Goal: Transaction & Acquisition: Purchase product/service

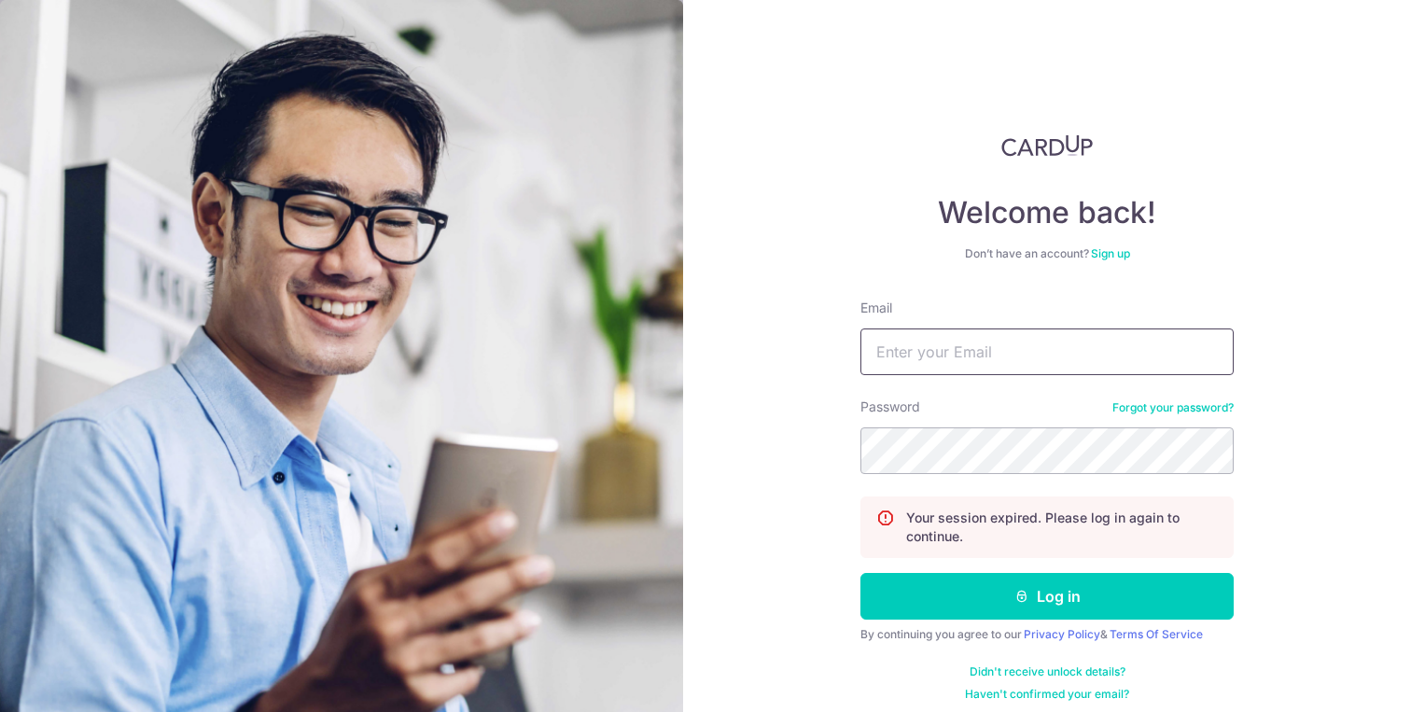
click at [913, 348] on input "Email" at bounding box center [1046, 351] width 373 height 47
type input "[PERSON_NAME][EMAIL_ADDRESS][DOMAIN_NAME]"
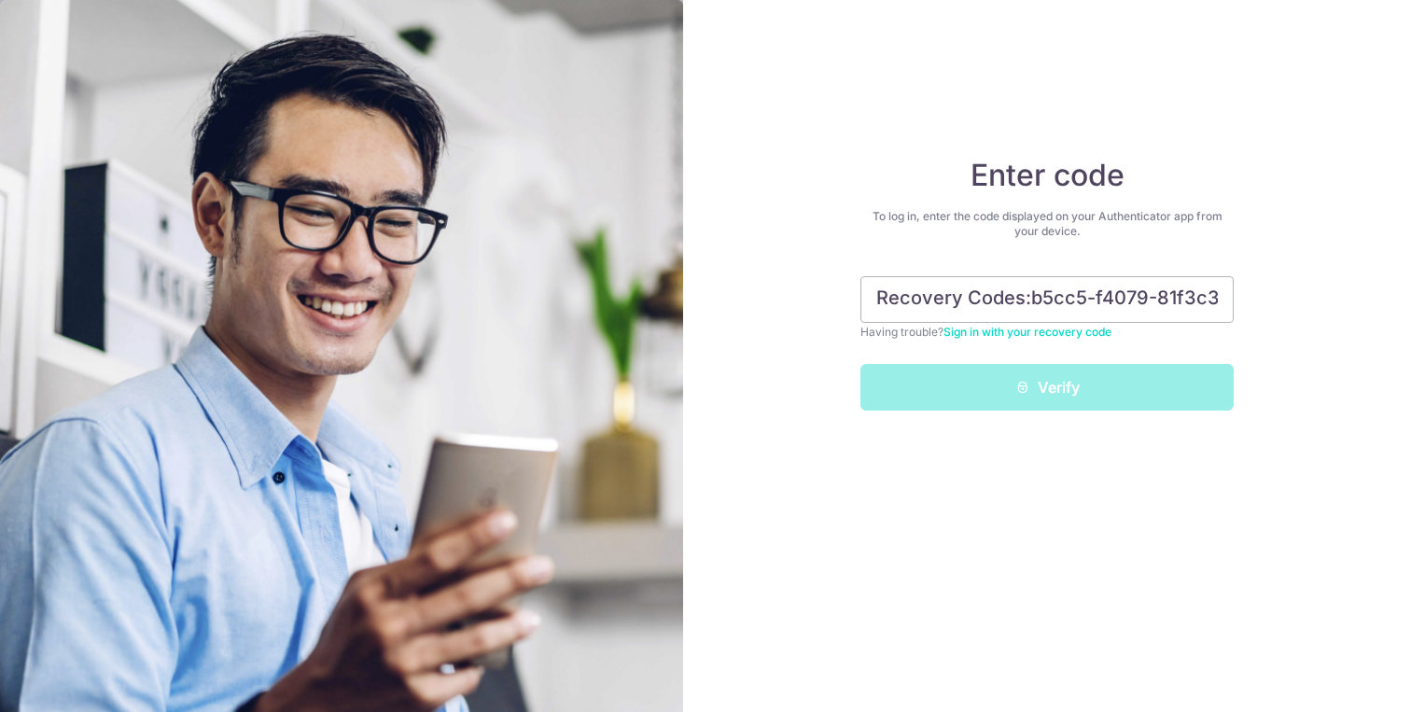
drag, startPoint x: 1123, startPoint y: 300, endPoint x: 497, endPoint y: 261, distance: 627.3
click at [497, 261] on section "Enter code To log in, enter the code displayed on your Authenticator app from y…" at bounding box center [705, 356] width 1411 height 712
type input "59b-3f901"
drag, startPoint x: 1135, startPoint y: 299, endPoint x: 551, endPoint y: 333, distance: 585.1
click at [551, 333] on section "Enter code To log in, enter the code displayed on your Authenticator app from y…" at bounding box center [705, 356] width 1411 height 712
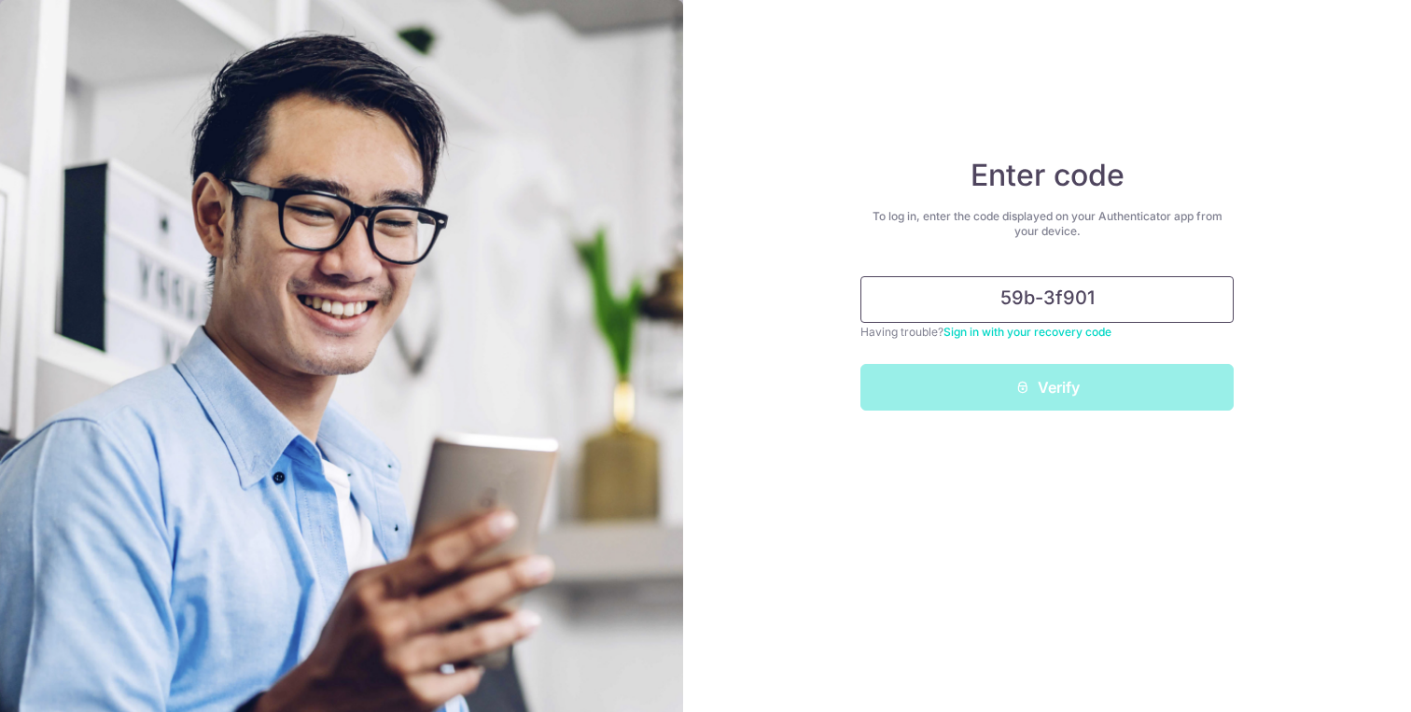
drag, startPoint x: 1117, startPoint y: 305, endPoint x: 982, endPoint y: 285, distance: 135.8
click at [982, 285] on input "59b-3f901" at bounding box center [1046, 299] width 373 height 47
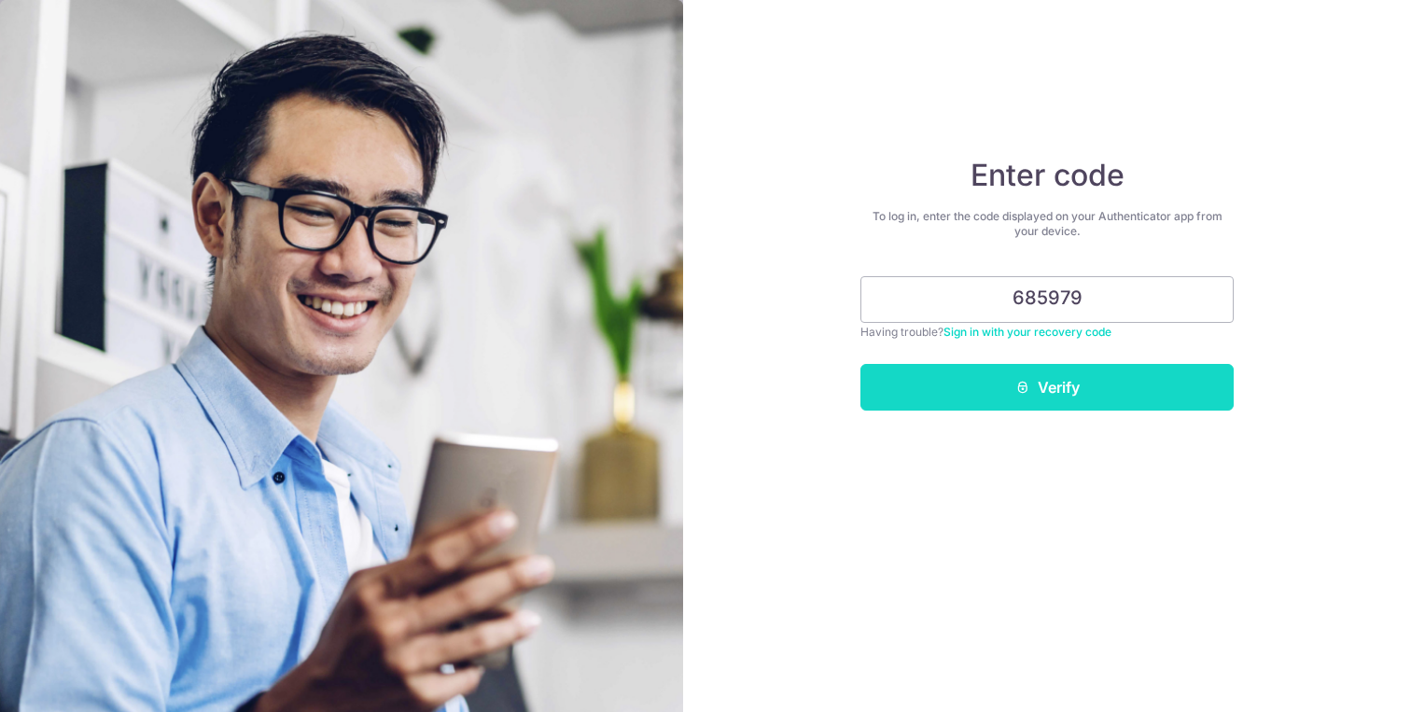
type input "685979"
click at [1150, 405] on button "Verify" at bounding box center [1046, 387] width 373 height 47
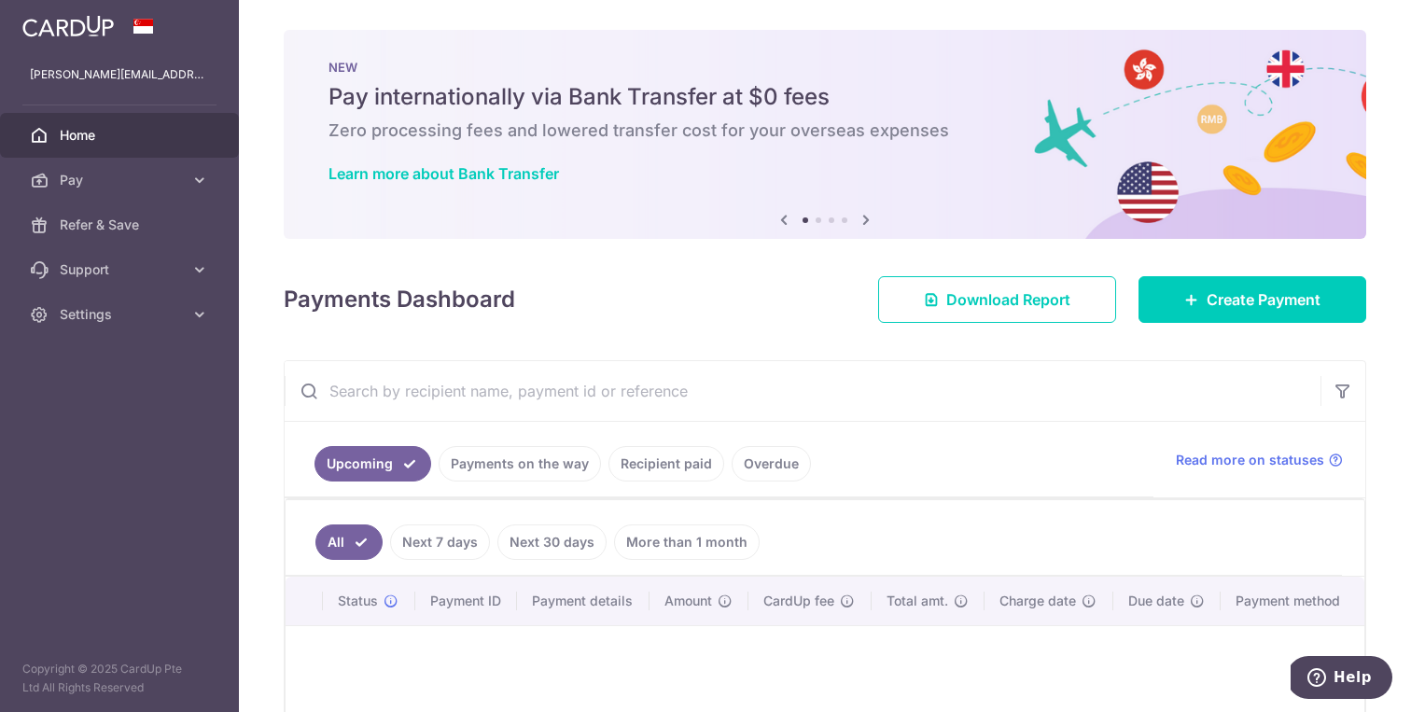
click at [1229, 266] on div "× Pause Schedule Pause all future payments in this series Pause just this one p…" at bounding box center [825, 356] width 1172 height 712
click at [1223, 283] on link "Create Payment" at bounding box center [1252, 299] width 228 height 47
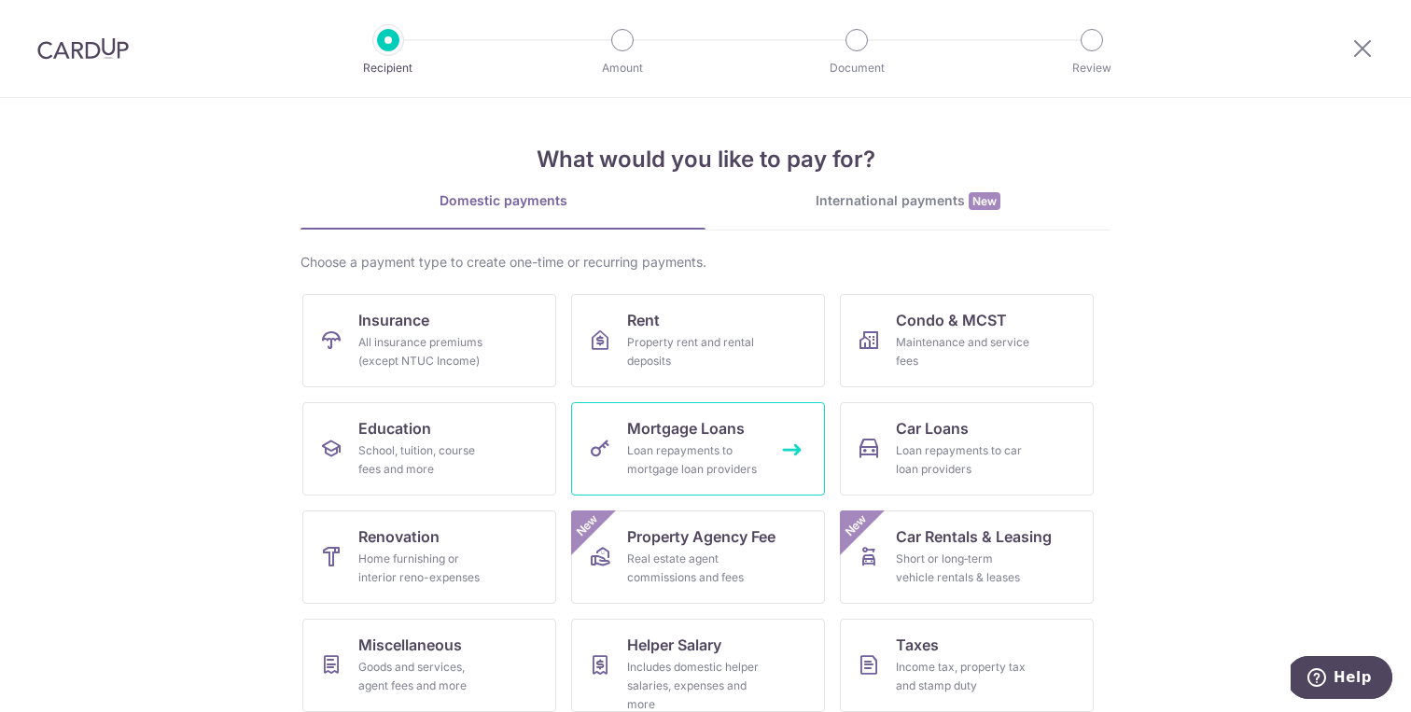
scroll to position [123, 0]
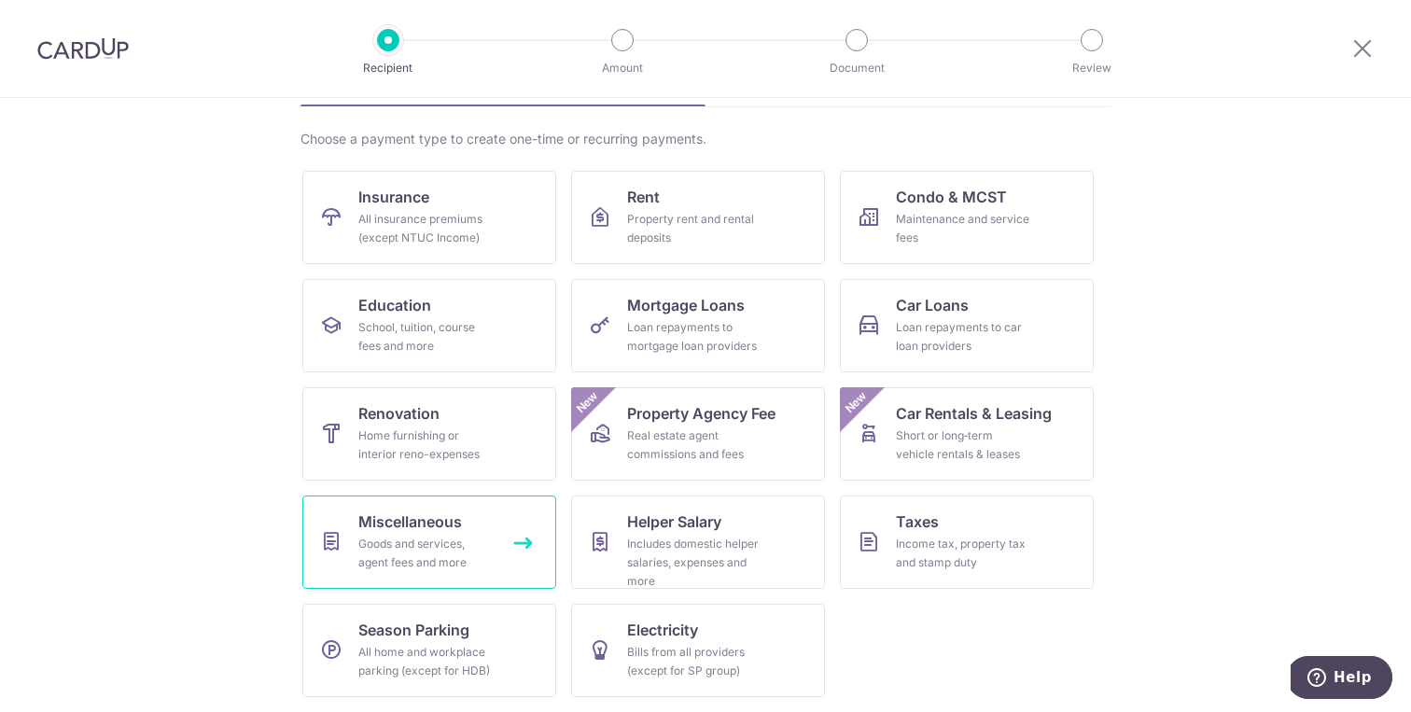
click at [403, 515] on span "Miscellaneous" at bounding box center [410, 521] width 104 height 22
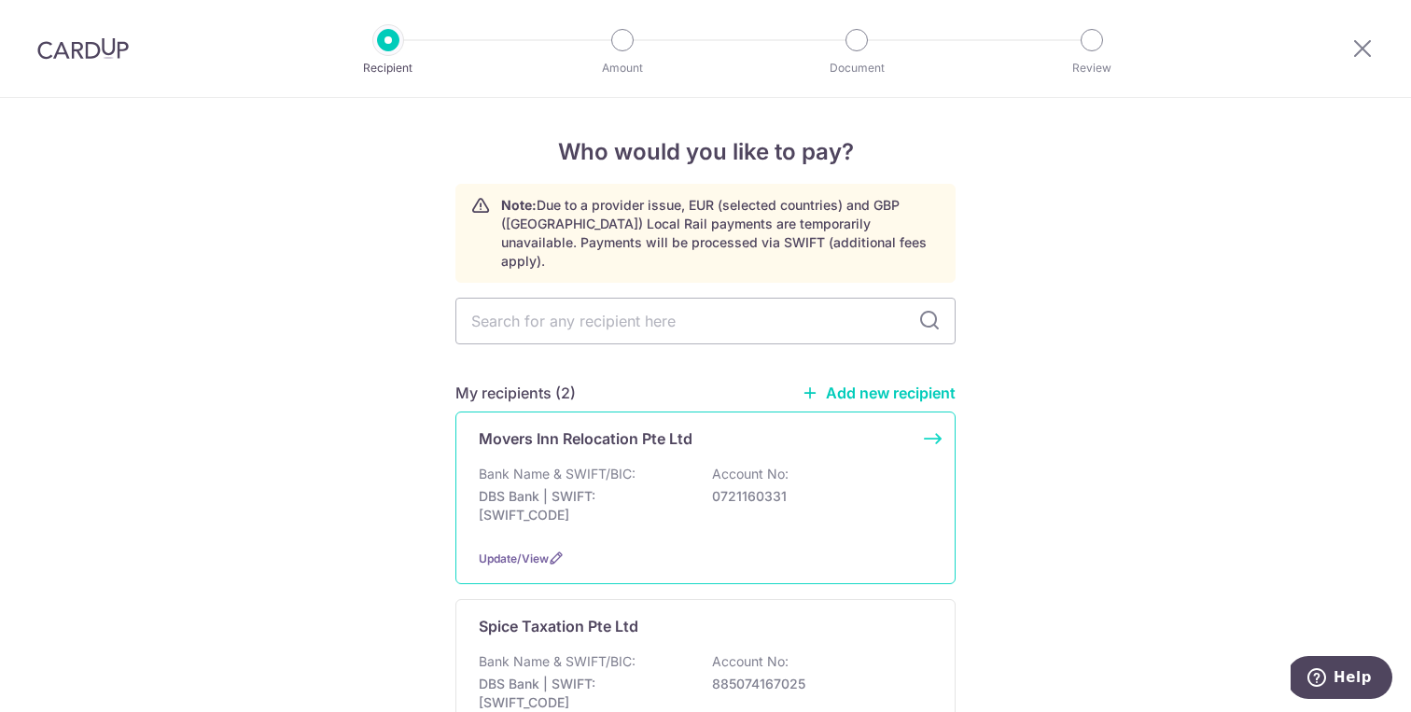
click at [737, 465] on p "Account No:" at bounding box center [750, 474] width 77 height 19
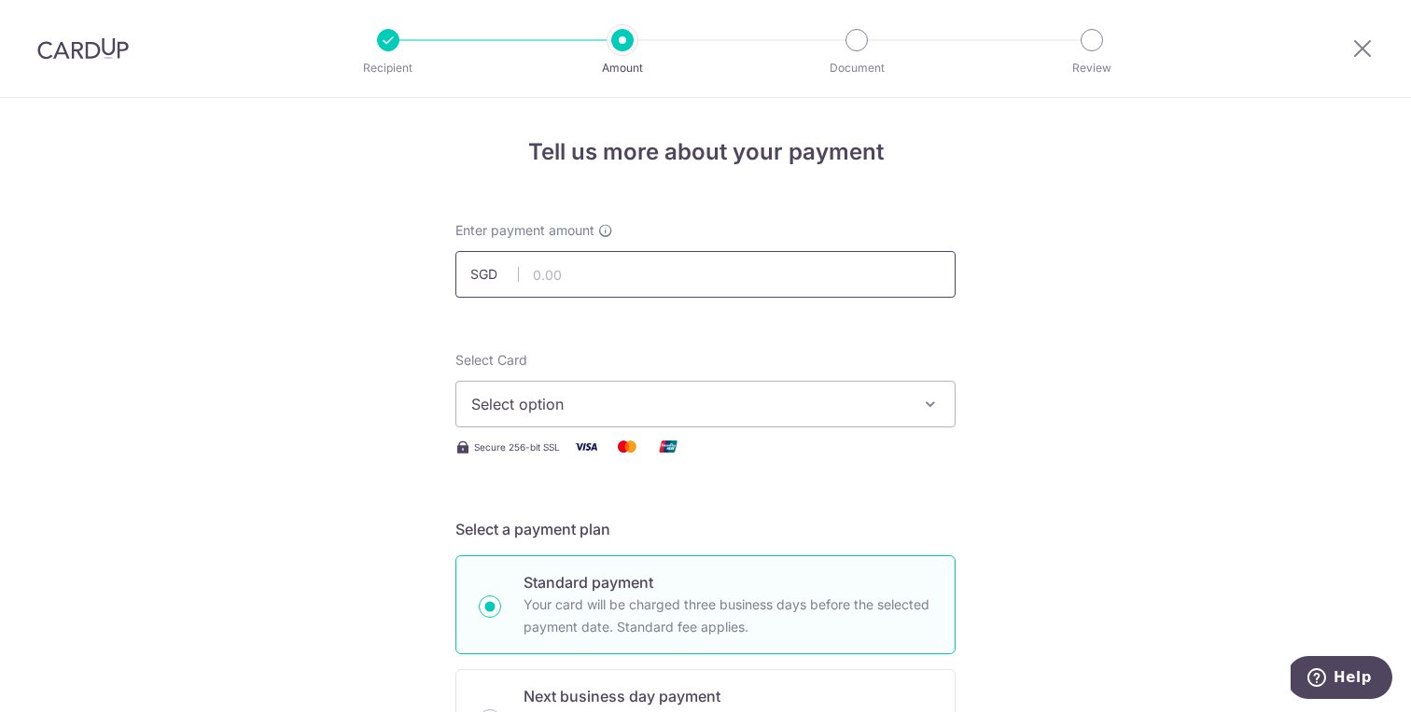
click at [581, 275] on input "text" at bounding box center [705, 274] width 500 height 47
type input "541.22"
click at [671, 410] on span "Select option" at bounding box center [688, 404] width 435 height 22
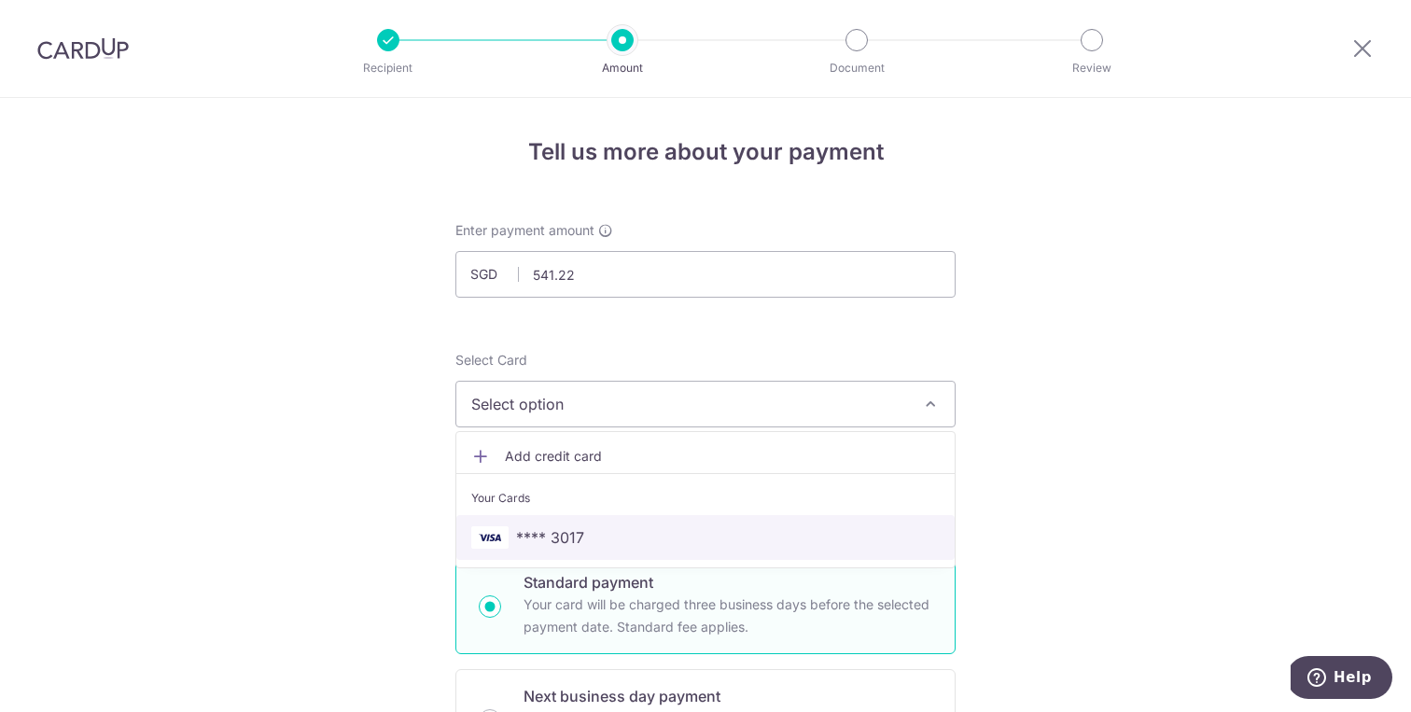
click at [576, 536] on span "**** 3017" at bounding box center [550, 537] width 68 height 22
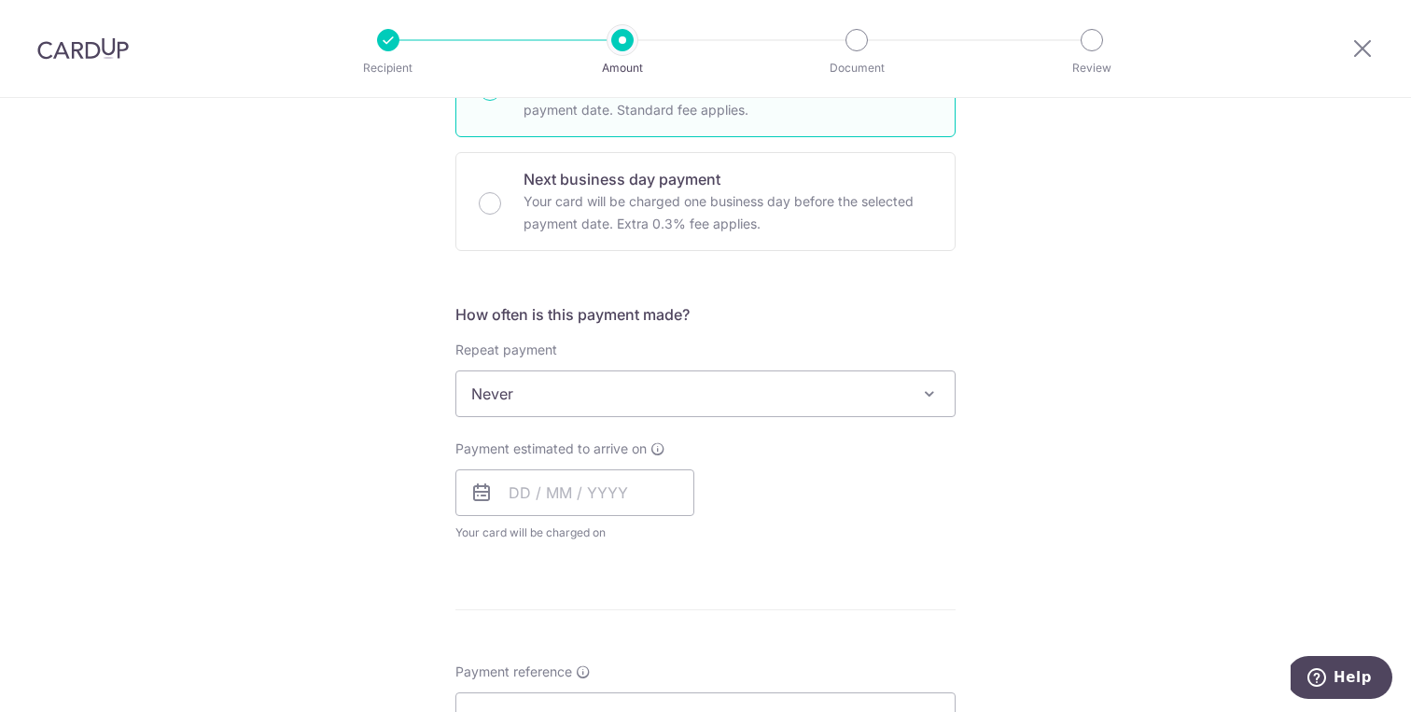
scroll to position [526, 0]
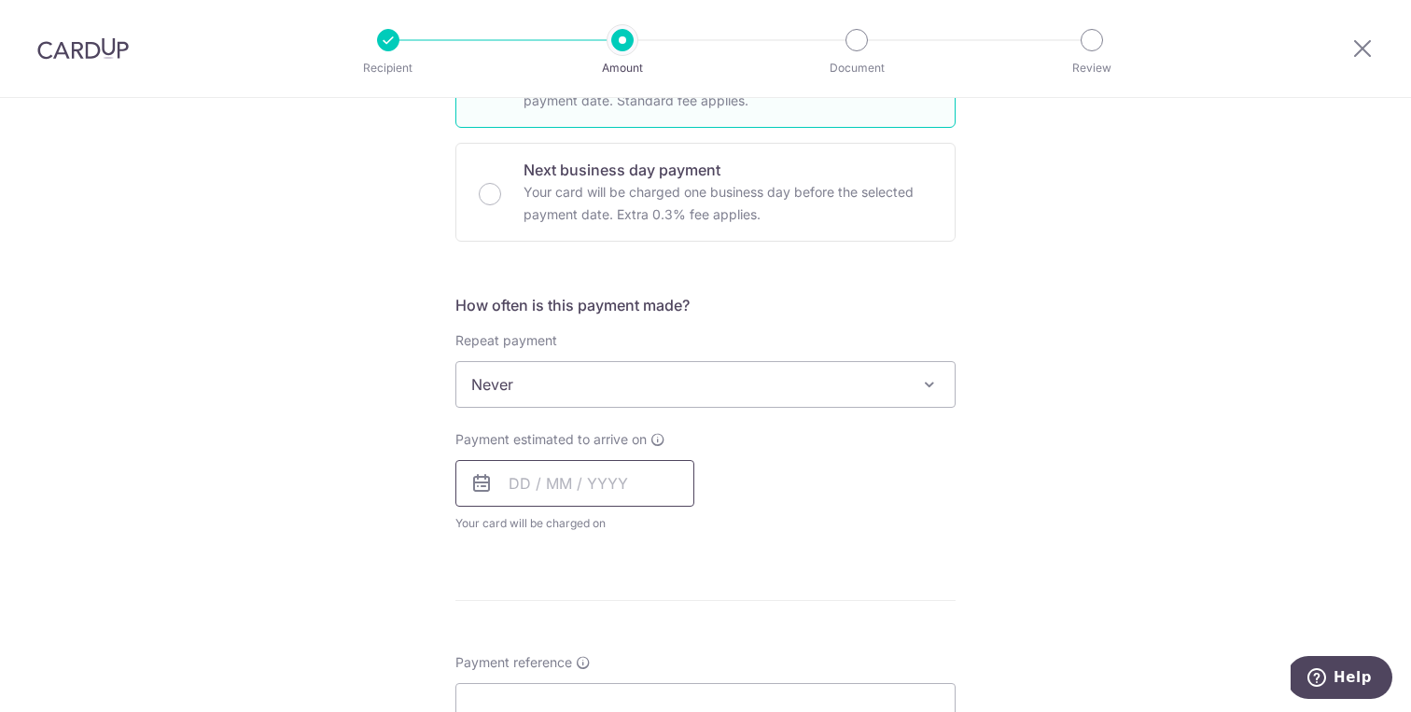
click at [544, 477] on input "text" at bounding box center [574, 483] width 239 height 47
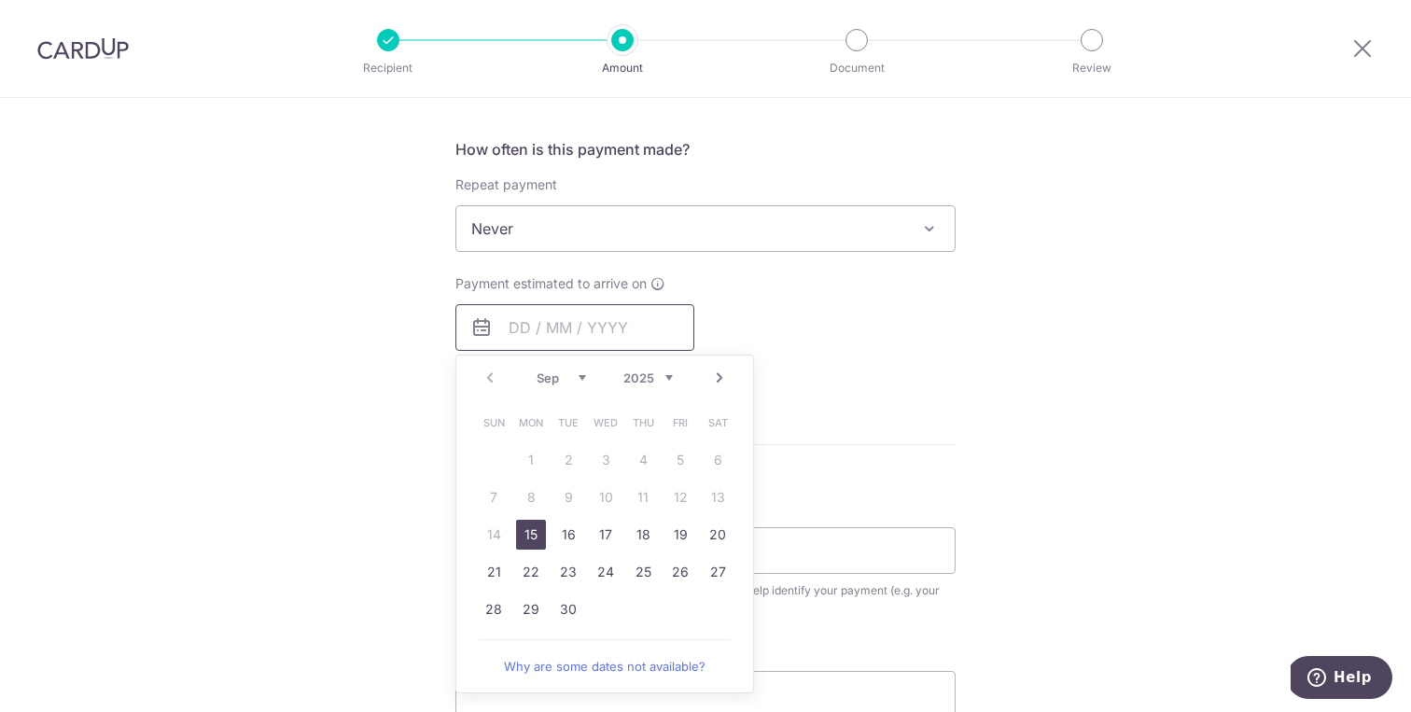
scroll to position [686, 0]
click at [524, 532] on link "15" at bounding box center [531, 531] width 30 height 30
type input "[DATE]"
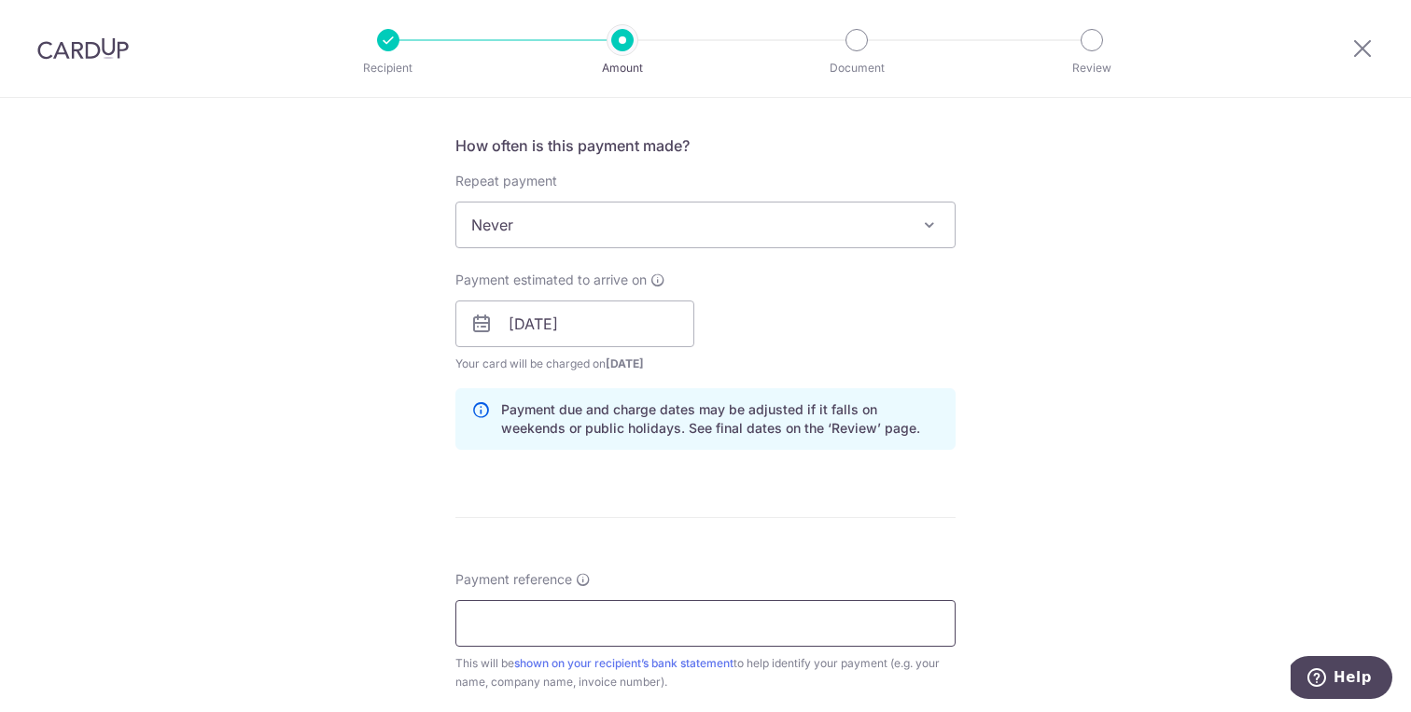
click at [538, 630] on input "Payment reference" at bounding box center [705, 623] width 500 height 47
paste input "INV-242307"
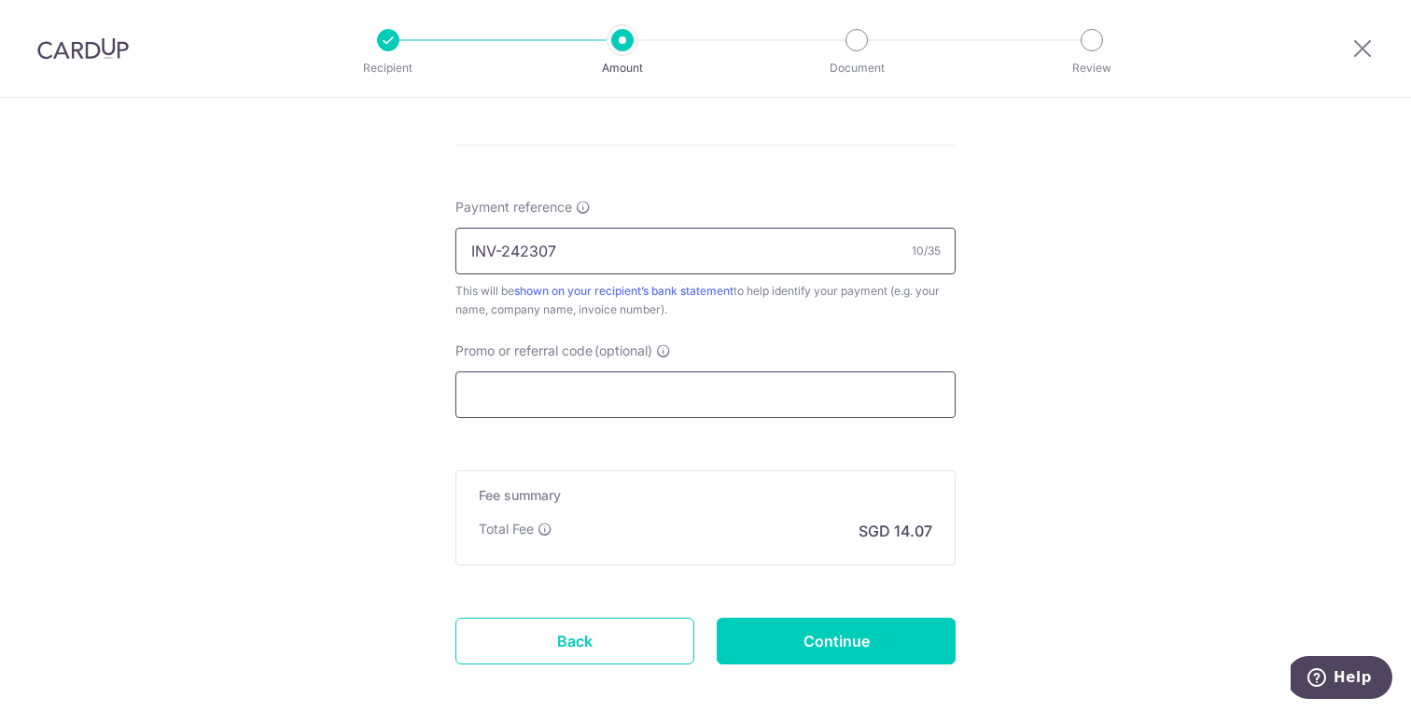
scroll to position [1067, 0]
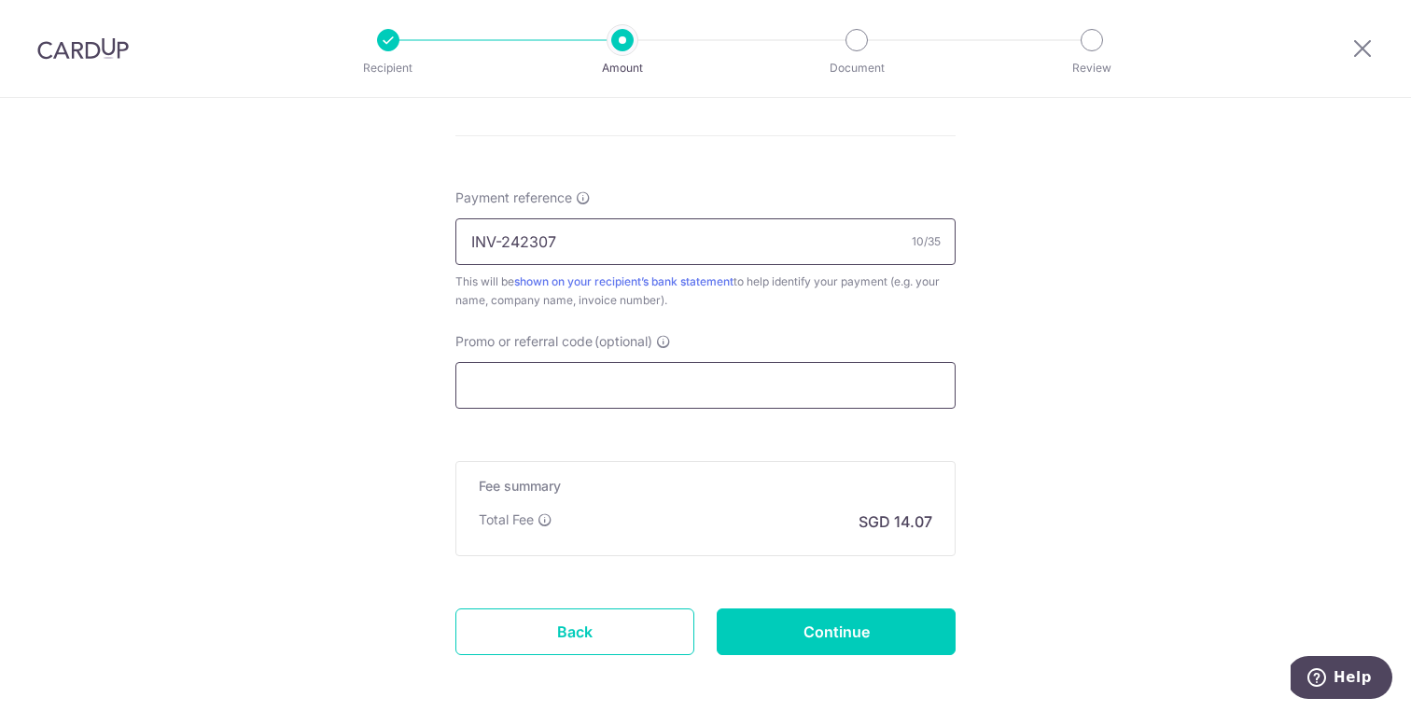
type input "INV-242307"
click at [596, 399] on input "Promo or referral code (optional)" at bounding box center [705, 385] width 500 height 47
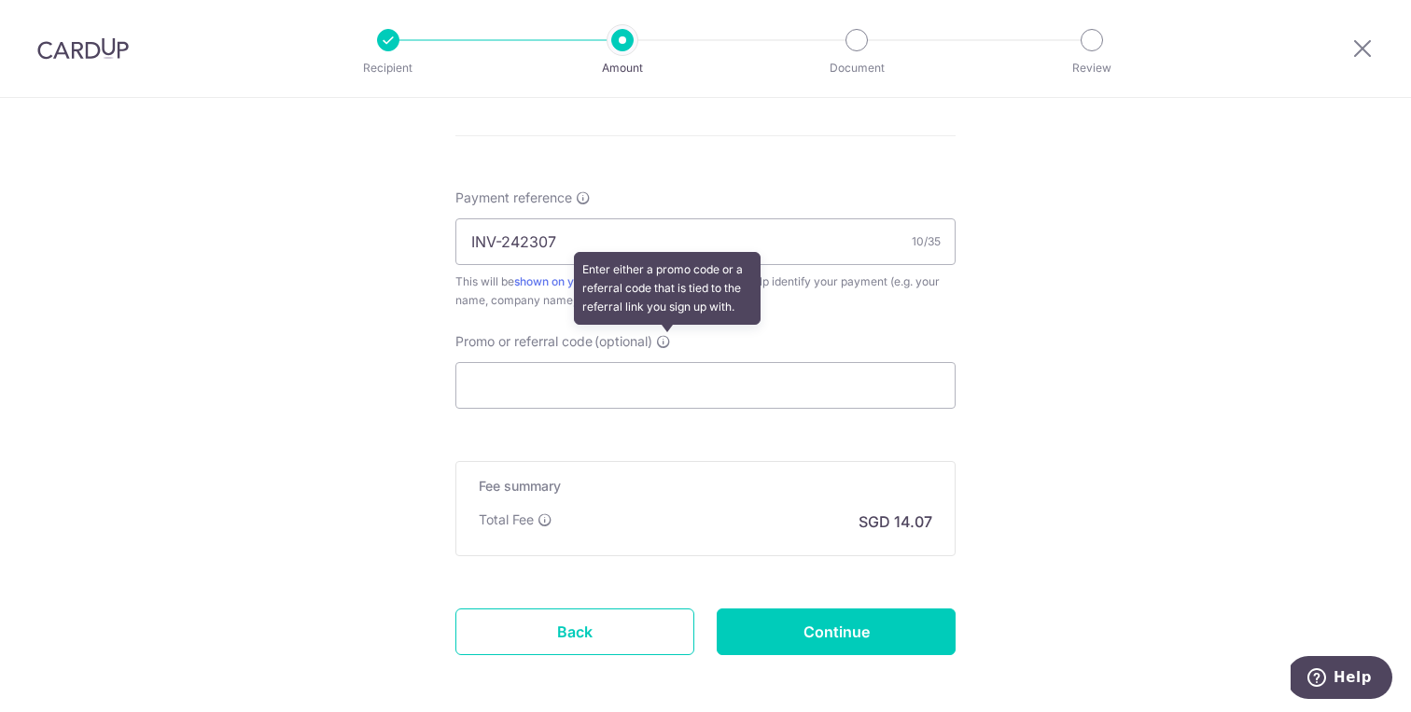
click at [666, 339] on icon at bounding box center [663, 341] width 15 height 15
click at [666, 362] on input "Promo or referral code (optional) Enter either a promo code or a referral code …" at bounding box center [705, 385] width 500 height 47
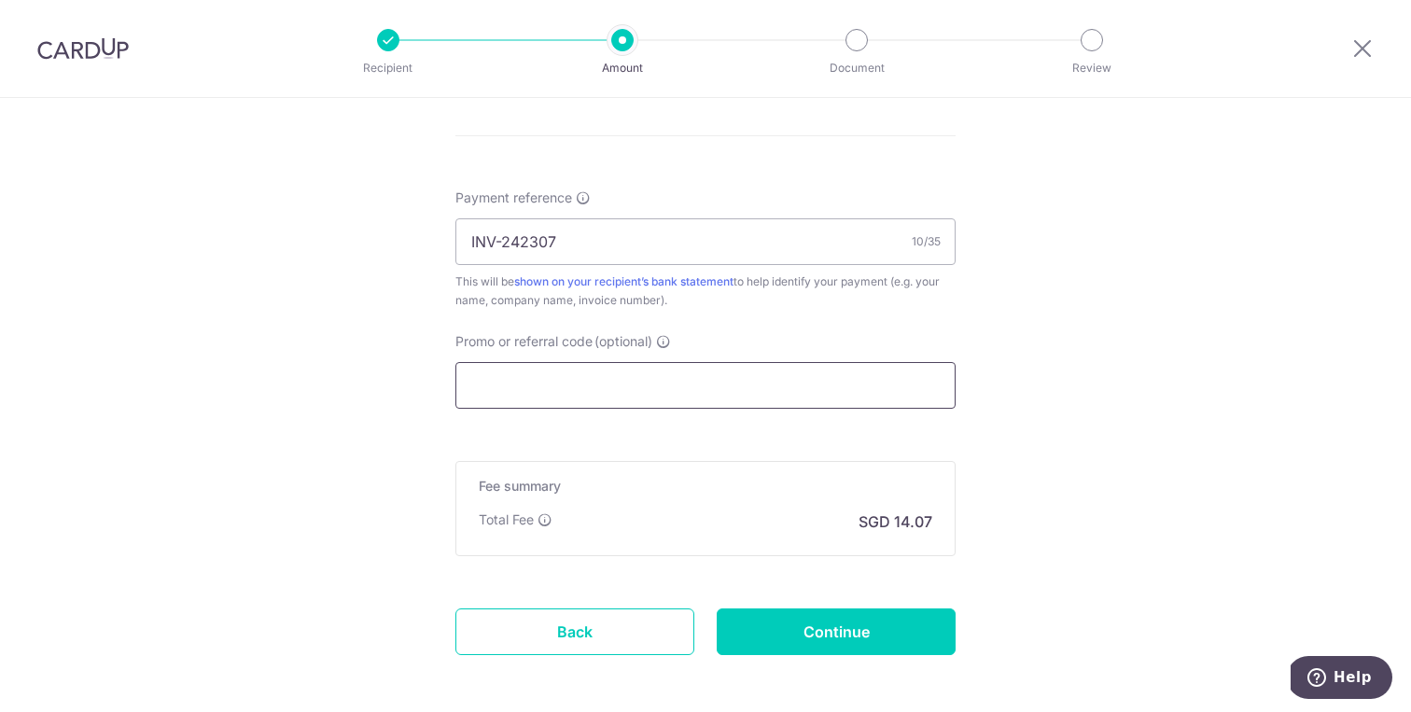
paste input "OFF225"
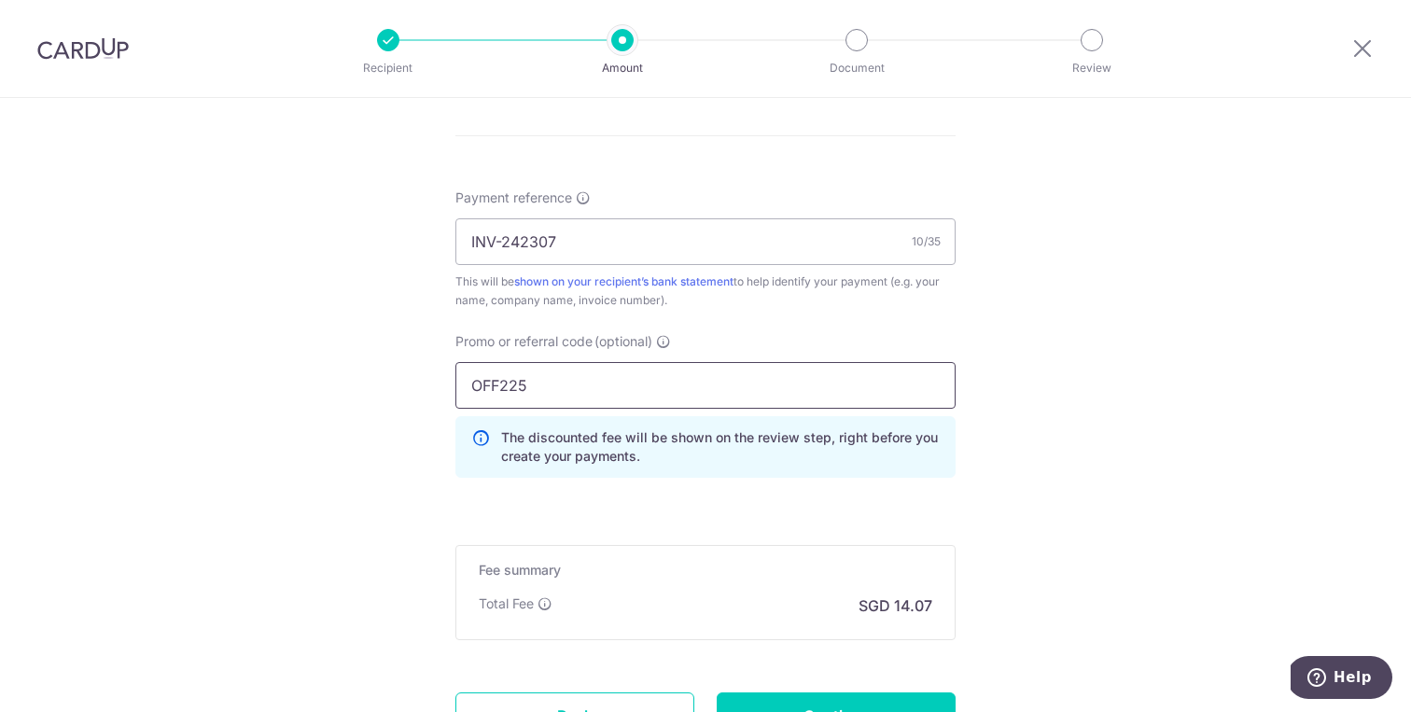
type input "OFF225"
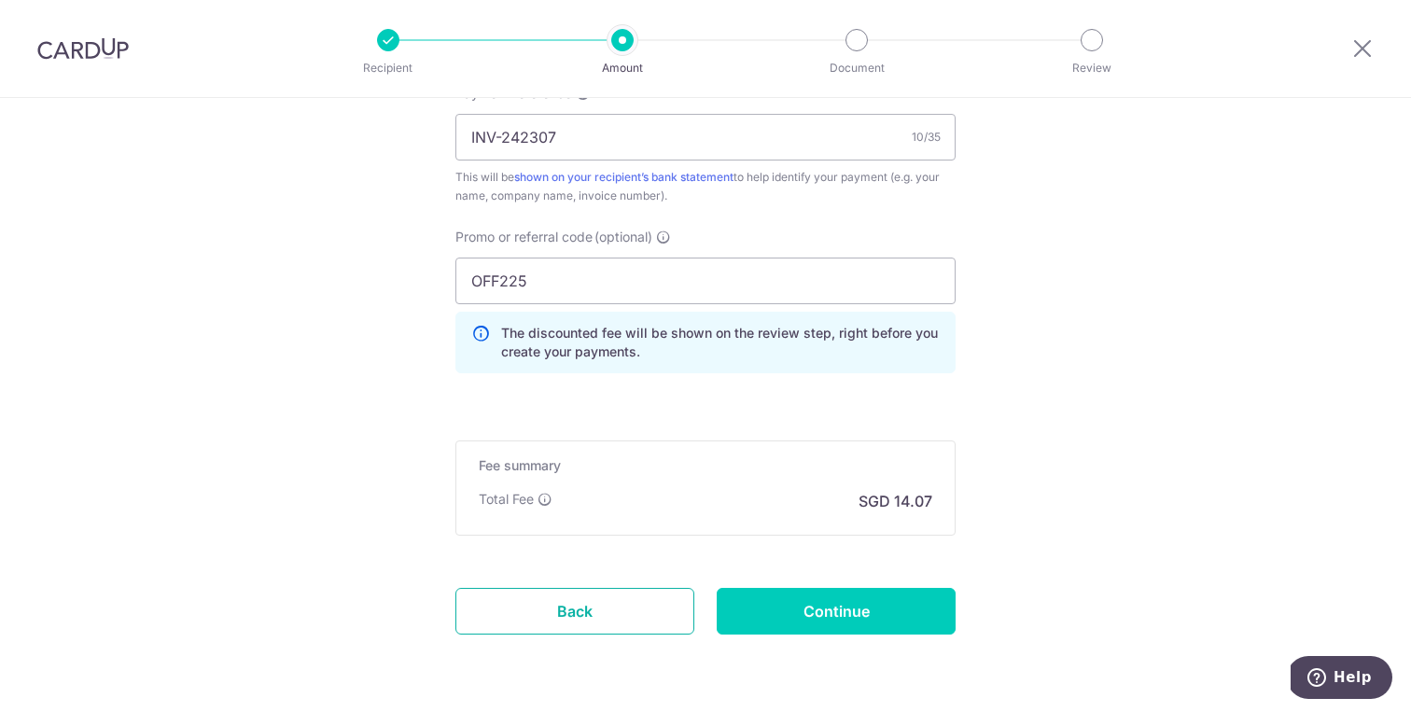
scroll to position [1194, 0]
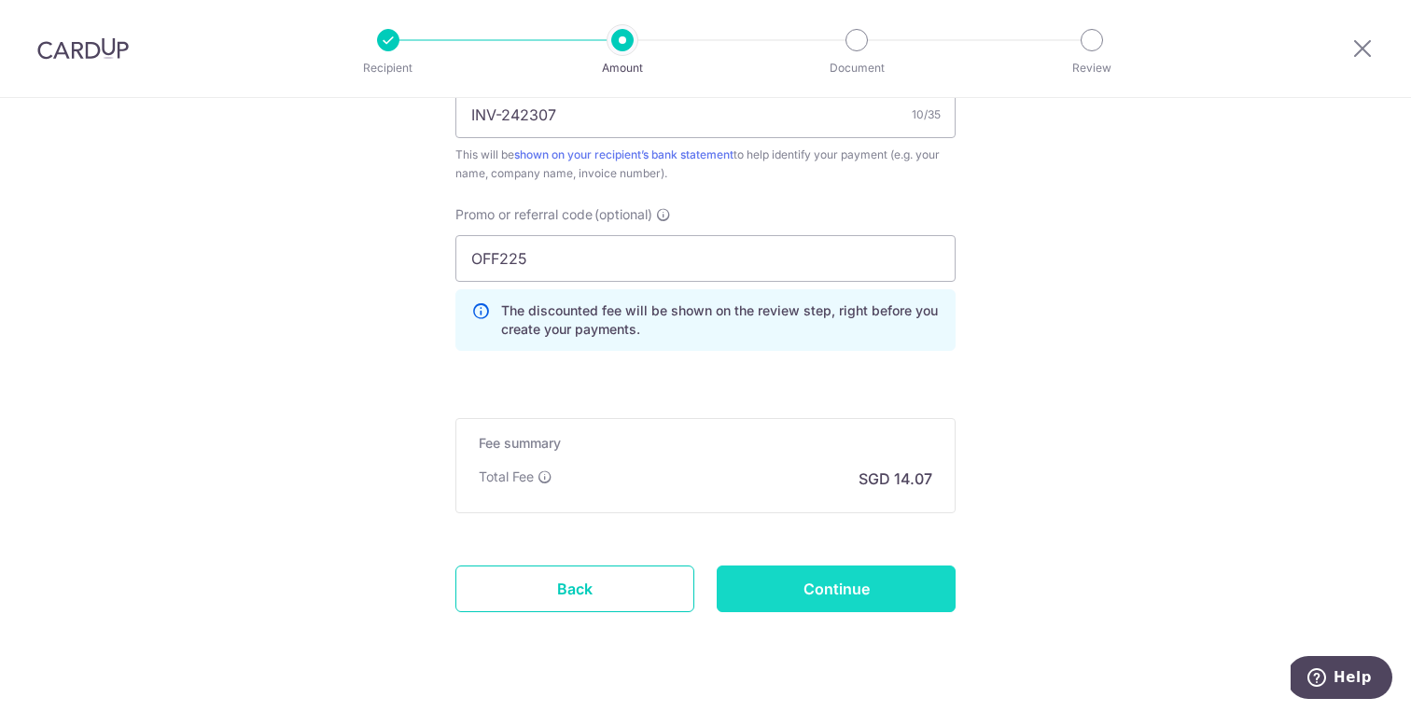
click at [839, 589] on input "Continue" at bounding box center [836, 588] width 239 height 47
type input "Create Schedule"
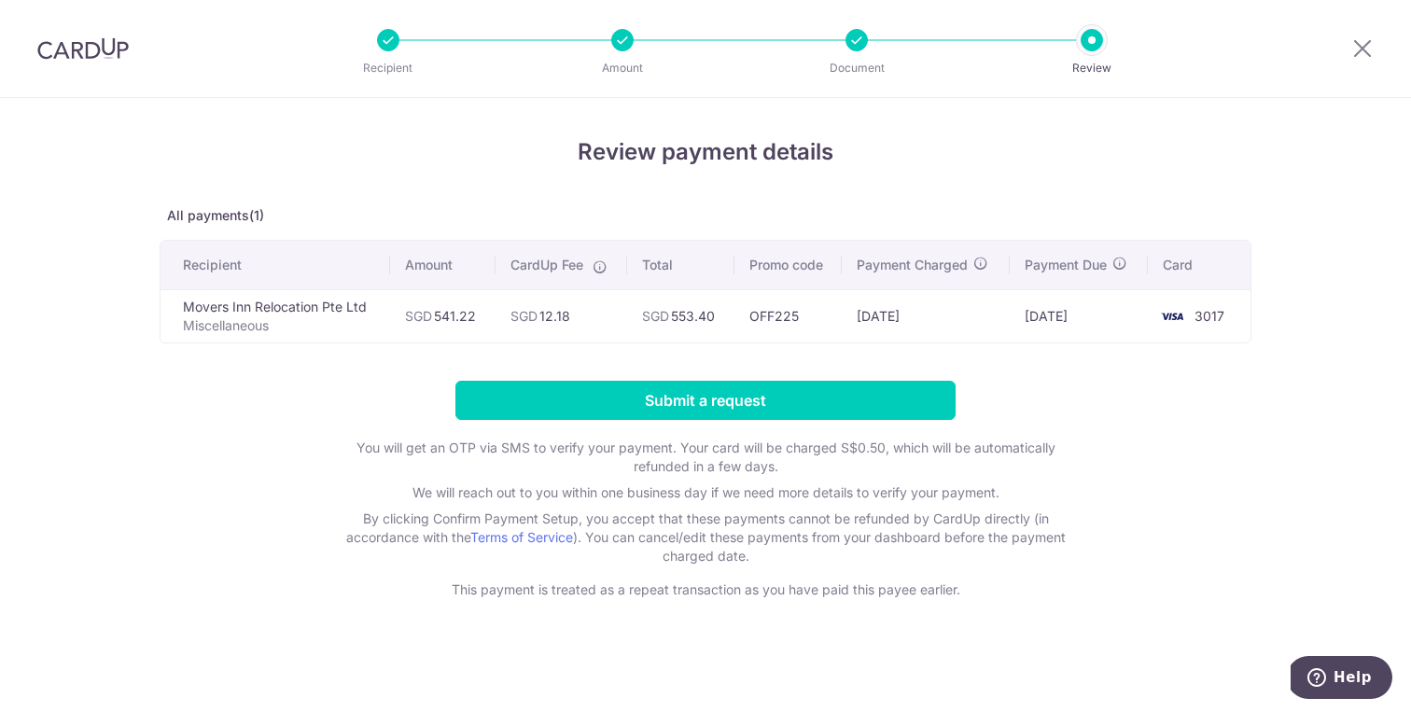
click at [848, 50] on div "Recipient Amount Document Review" at bounding box center [740, 48] width 801 height 97
click at [711, 391] on input "Submit a request" at bounding box center [705, 400] width 500 height 39
